Goal: Navigation & Orientation: Find specific page/section

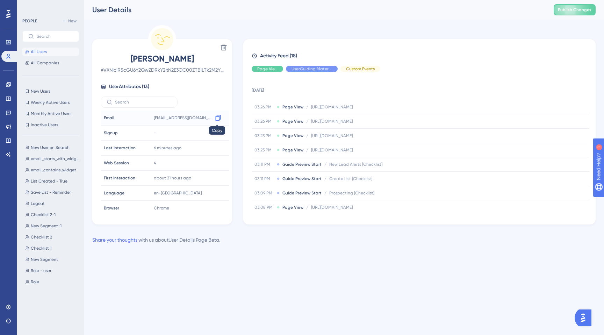
click at [218, 118] on icon at bounding box center [218, 117] width 7 height 7
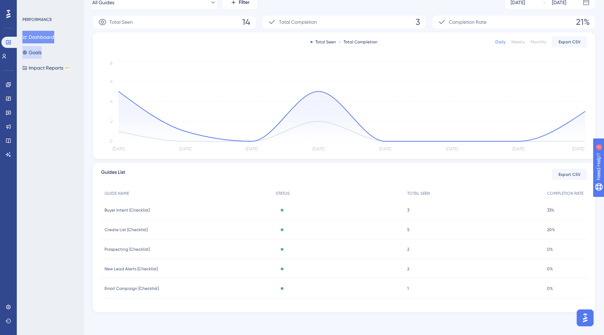
click at [40, 51] on button "Goals" at bounding box center [31, 52] width 19 height 13
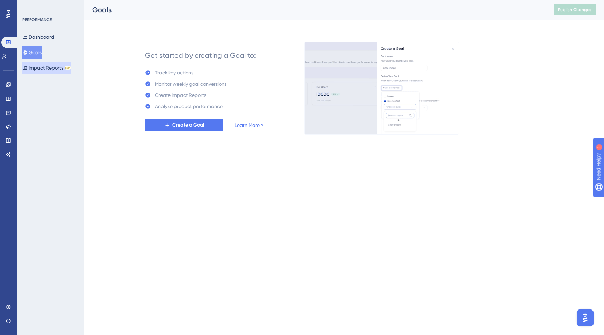
click at [39, 68] on button "Impact Reports BETA" at bounding box center [46, 68] width 49 height 13
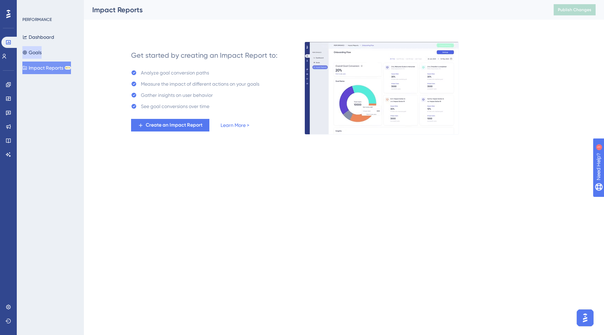
click at [34, 49] on button "Goals" at bounding box center [31, 52] width 19 height 13
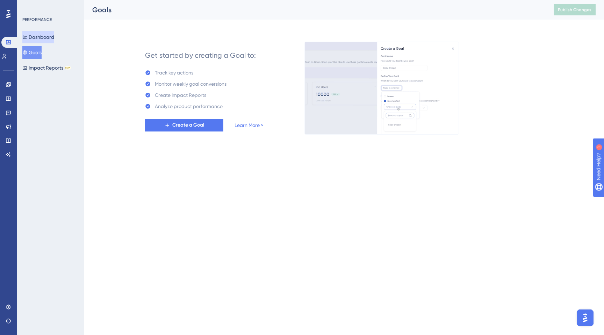
click at [37, 38] on button "Dashboard" at bounding box center [38, 37] width 32 height 13
